Goal: Check status: Check status

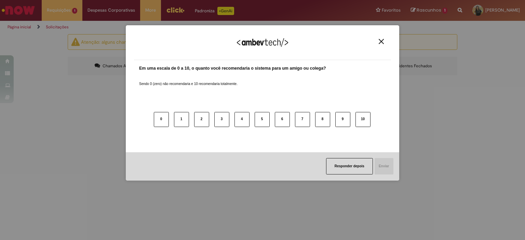
click at [378, 39] on button "Close" at bounding box center [380, 42] width 9 height 6
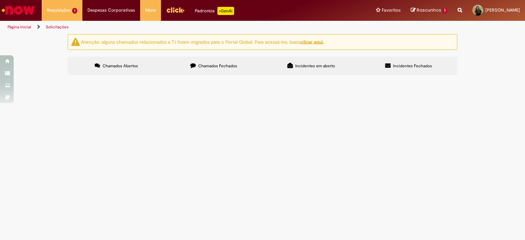
click at [213, 69] on label "Chamados Fechados" at bounding box center [213, 66] width 97 height 18
click at [0, 0] on link "7" at bounding box center [0, 0] width 0 height 0
drag, startPoint x: 420, startPoint y: 116, endPoint x: 423, endPoint y: 116, distance: 3.8
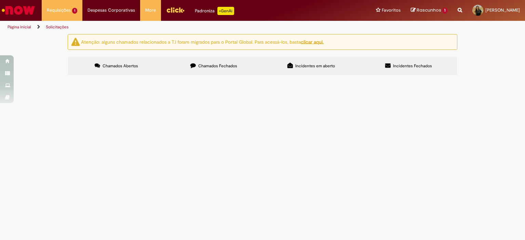
click at [0, 0] on span "[DATE] 09:10:20" at bounding box center [0, 0] width 0 height 0
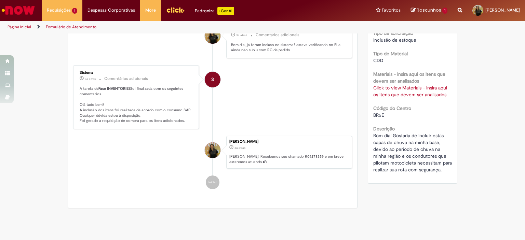
scroll to position [166, 0]
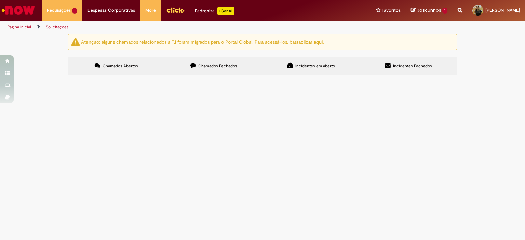
click at [222, 69] on label "Chamados Fechados" at bounding box center [213, 66] width 97 height 18
click at [0, 0] on link "3" at bounding box center [0, 0] width 0 height 0
click at [0, 0] on span "Solicitação Devolução Nota Fiscal Atualizada Promax" at bounding box center [0, 0] width 0 height 0
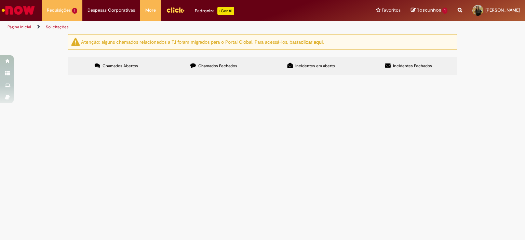
click at [0, 0] on span "Solicitação Devolução Nota Fiscal Atualizada Promax" at bounding box center [0, 0] width 0 height 0
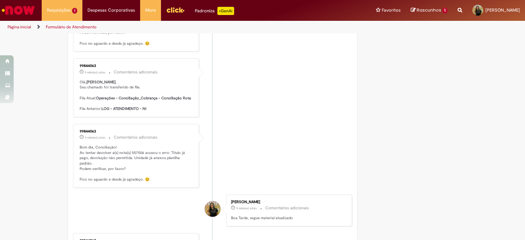
scroll to position [1064, 0]
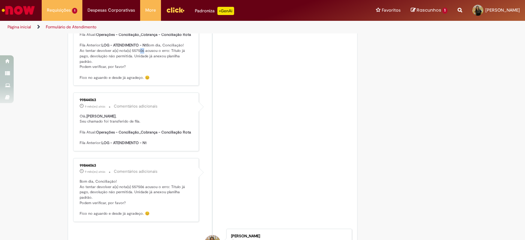
drag, startPoint x: 132, startPoint y: 72, endPoint x: 137, endPoint y: 72, distance: 4.4
click at [137, 72] on p "Olá, [PERSON_NAME] , Seu chamado foi transferido de fila. Fila Atual: Operações…" at bounding box center [137, 48] width 114 height 64
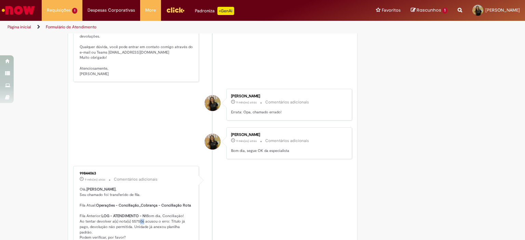
scroll to position [1030, 0]
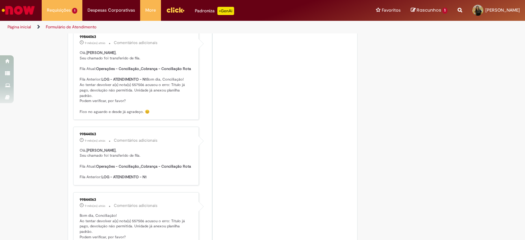
click at [126, 108] on p "Olá, [PERSON_NAME] , Seu chamado foi transferido de fila. Fila Atual: Operações…" at bounding box center [137, 82] width 114 height 64
drag, startPoint x: 141, startPoint y: 108, endPoint x: 145, endPoint y: 108, distance: 3.8
click at [145, 108] on p "Olá, [PERSON_NAME] , Seu chamado foi transferido de fila. Fila Atual: Operações…" at bounding box center [137, 82] width 114 height 64
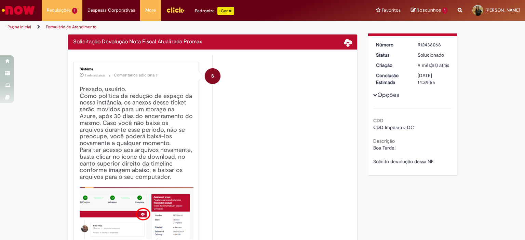
scroll to position [0, 0]
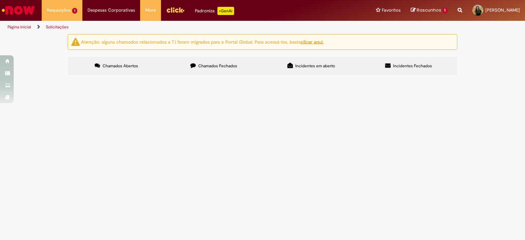
click at [209, 67] on span "Chamados Fechados" at bounding box center [217, 65] width 39 height 5
click at [0, 0] on link "3" at bounding box center [0, 0] width 0 height 0
click at [0, 0] on span "Boa Tarde, solicito devolução das NF's abaixo" at bounding box center [0, 0] width 0 height 0
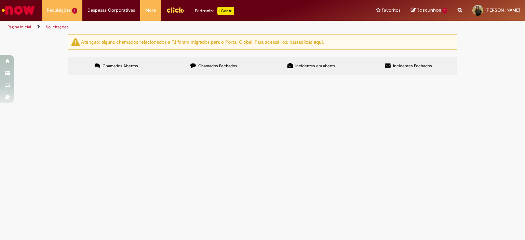
click at [0, 0] on span "Solicitação Devolução Nota Fiscal Atualizada Promax" at bounding box center [0, 0] width 0 height 0
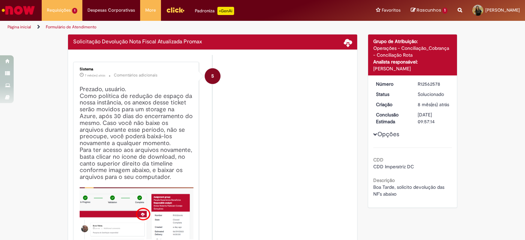
click at [191, 87] on div "Sistema 7 mês(es) atrás 7 meses atrás Comentários adicionais Prezado, usuário. …" at bounding box center [136, 168] width 122 height 209
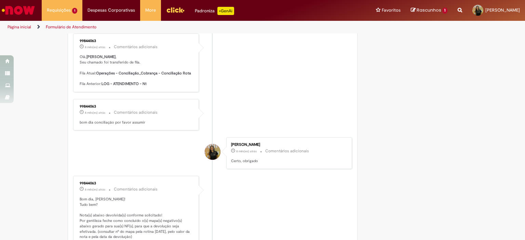
scroll to position [586, 0]
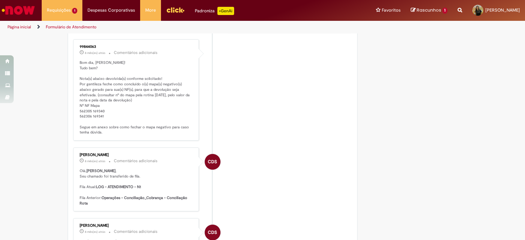
click at [146, 111] on p "Bom dia, [PERSON_NAME]! Tudo bem? Nota(s) abaixo devolvida(s) conforme solicita…" at bounding box center [137, 97] width 114 height 75
drag, startPoint x: 97, startPoint y: 122, endPoint x: 104, endPoint y: 123, distance: 7.0
click at [104, 123] on p "Bom dia, [PERSON_NAME]! Tudo bem? Nota(s) abaixo devolvida(s) conforme solicita…" at bounding box center [137, 97] width 114 height 75
drag, startPoint x: 79, startPoint y: 124, endPoint x: 86, endPoint y: 124, distance: 6.5
click at [86, 124] on p "Bom dia, [PERSON_NAME]! Tudo bem? Nota(s) abaixo devolvida(s) conforme solicita…" at bounding box center [137, 97] width 114 height 75
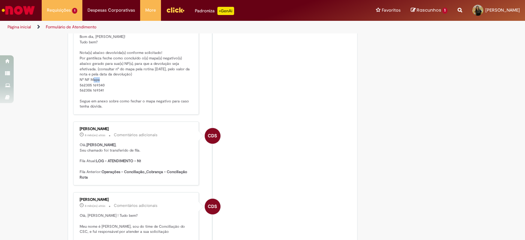
scroll to position [577, 0]
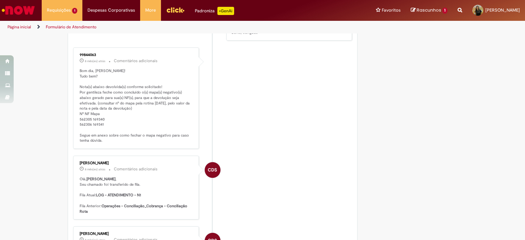
click at [102, 129] on p "Bom dia, [PERSON_NAME]! Tudo bem? Nota(s) abaixo devolvida(s) conforme solicita…" at bounding box center [137, 105] width 114 height 75
drag, startPoint x: 82, startPoint y: 132, endPoint x: 88, endPoint y: 132, distance: 5.8
click at [88, 132] on p "Bom dia, [PERSON_NAME]! Tudo bem? Nota(s) abaixo devolvida(s) conforme solicita…" at bounding box center [137, 105] width 114 height 75
drag, startPoint x: 82, startPoint y: 136, endPoint x: 89, endPoint y: 137, distance: 7.6
click at [89, 137] on p "Bom dia, [PERSON_NAME]! Tudo bem? Nota(s) abaixo devolvida(s) conforme solicita…" at bounding box center [137, 105] width 114 height 75
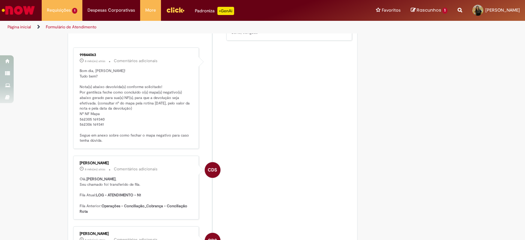
click at [145, 142] on p "Bom dia, [PERSON_NAME]! Tudo bem? Nota(s) abaixo devolvida(s) conforme solicita…" at bounding box center [137, 105] width 114 height 75
drag, startPoint x: 93, startPoint y: 133, endPoint x: 99, endPoint y: 133, distance: 6.5
click at [99, 133] on p "Bom dia, [PERSON_NAME]! Tudo bem? Nota(s) abaixo devolvida(s) conforme solicita…" at bounding box center [137, 105] width 114 height 75
drag, startPoint x: 98, startPoint y: 137, endPoint x: 103, endPoint y: 137, distance: 5.1
click at [103, 137] on p "Bom dia, [PERSON_NAME]! Tudo bem? Nota(s) abaixo devolvida(s) conforme solicita…" at bounding box center [137, 105] width 114 height 75
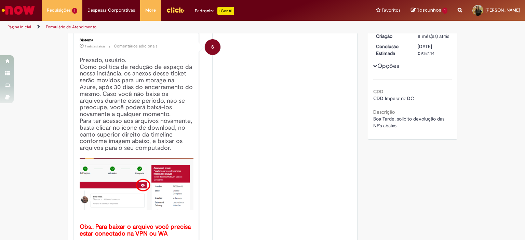
scroll to position [0, 0]
